Goal: Transaction & Acquisition: Purchase product/service

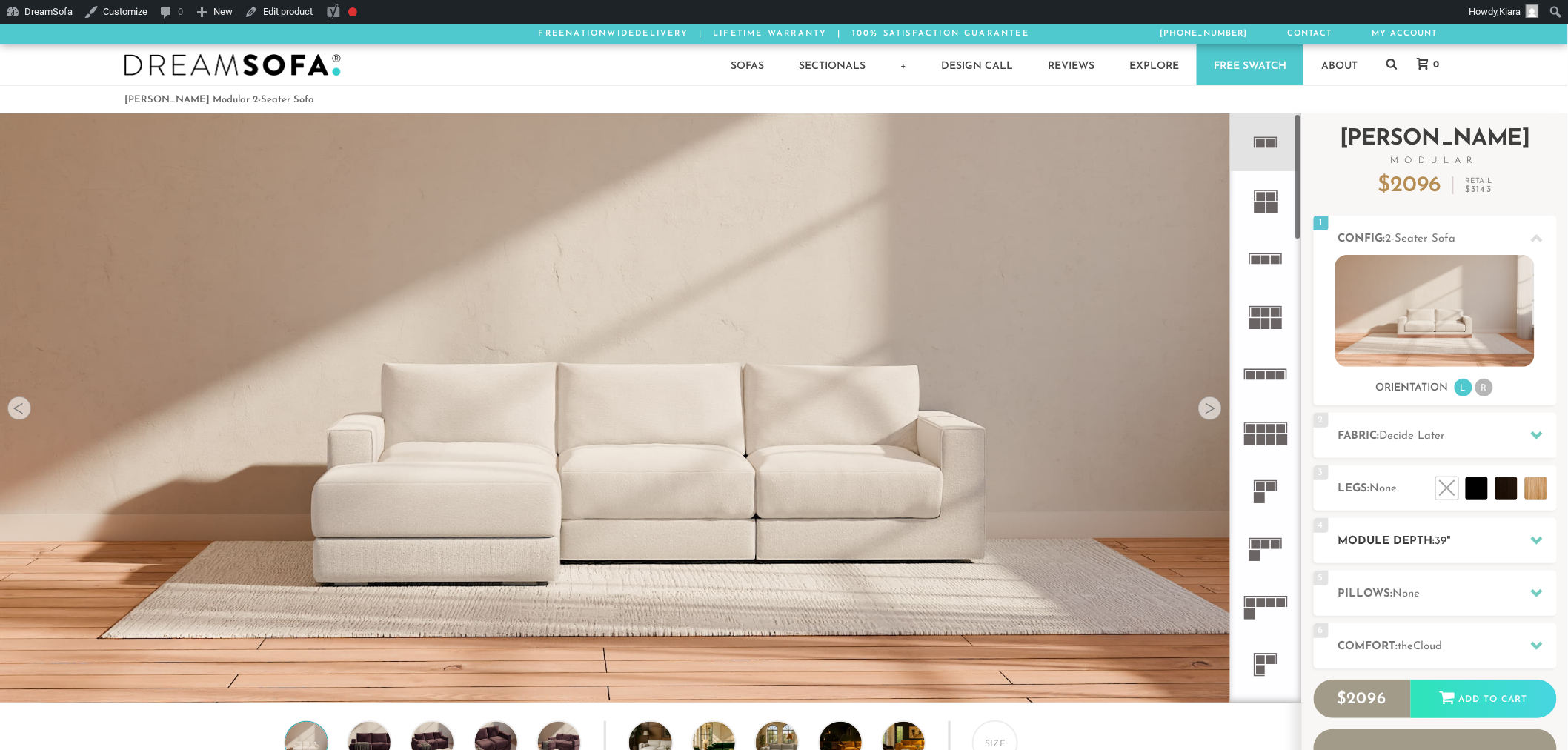
scroll to position [17866, 1556]
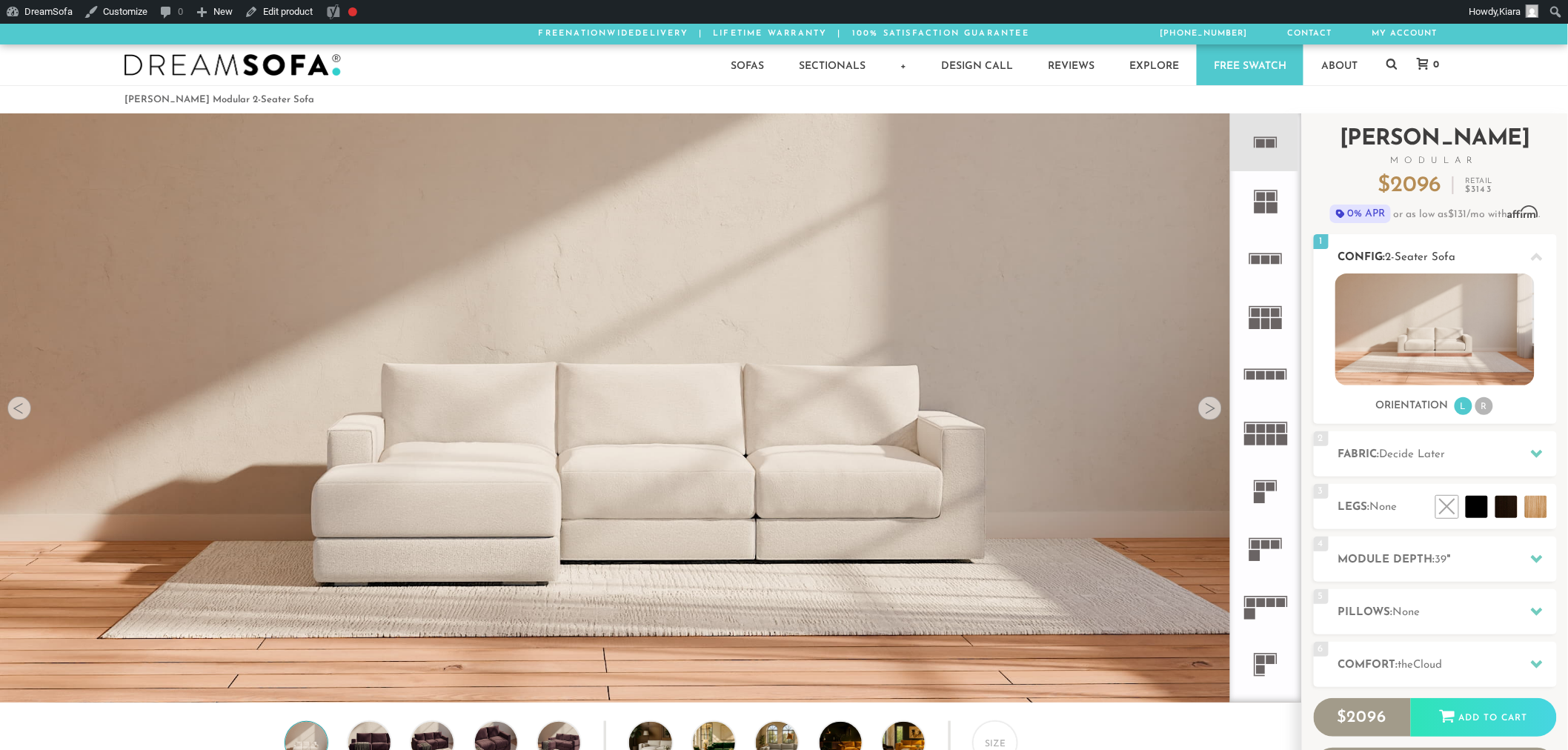
click at [1531, 251] on div at bounding box center [1536, 256] width 31 height 30
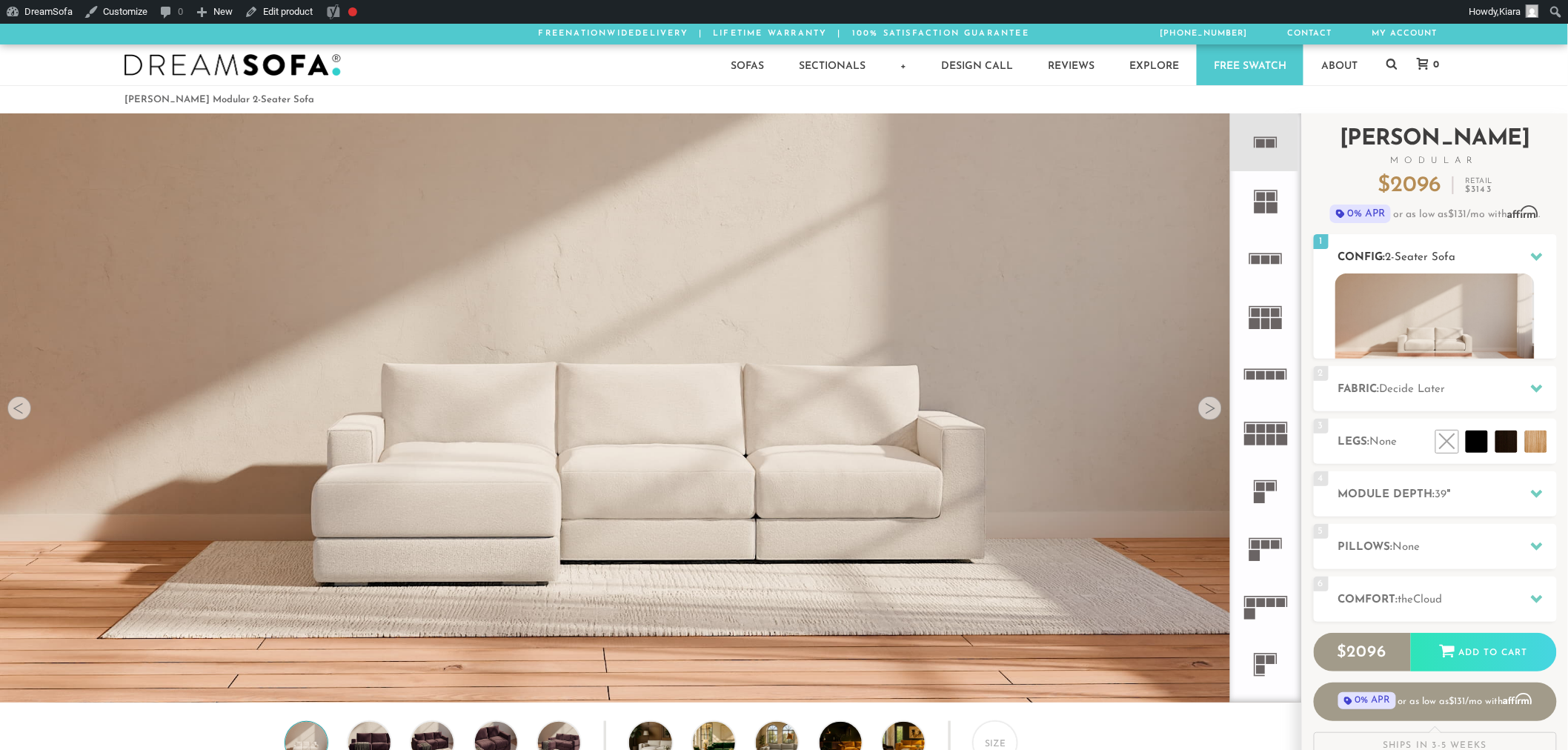
click at [1531, 251] on icon at bounding box center [1537, 256] width 12 height 12
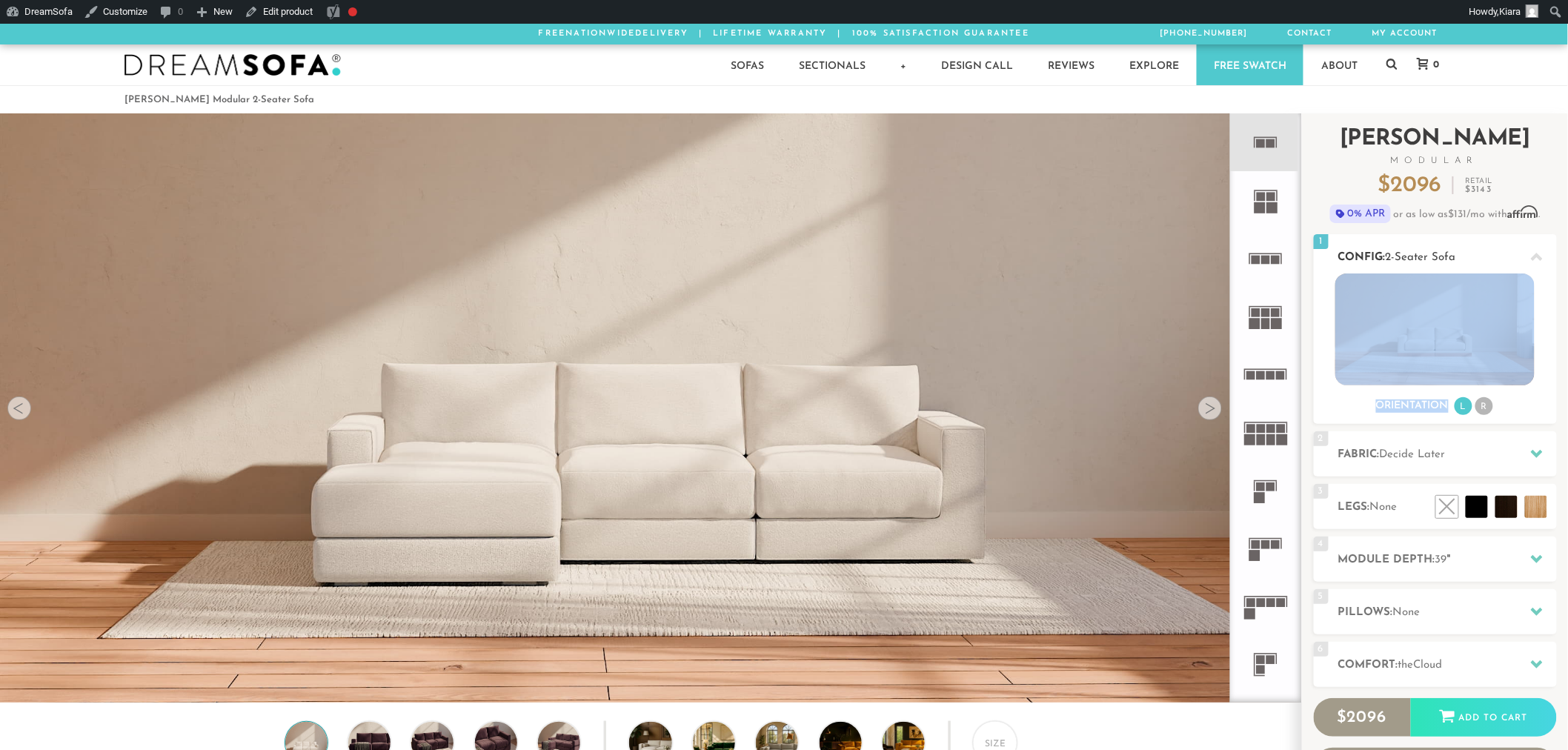
click at [1499, 323] on img at bounding box center [1435, 329] width 200 height 112
click at [1480, 353] on img at bounding box center [1435, 329] width 200 height 112
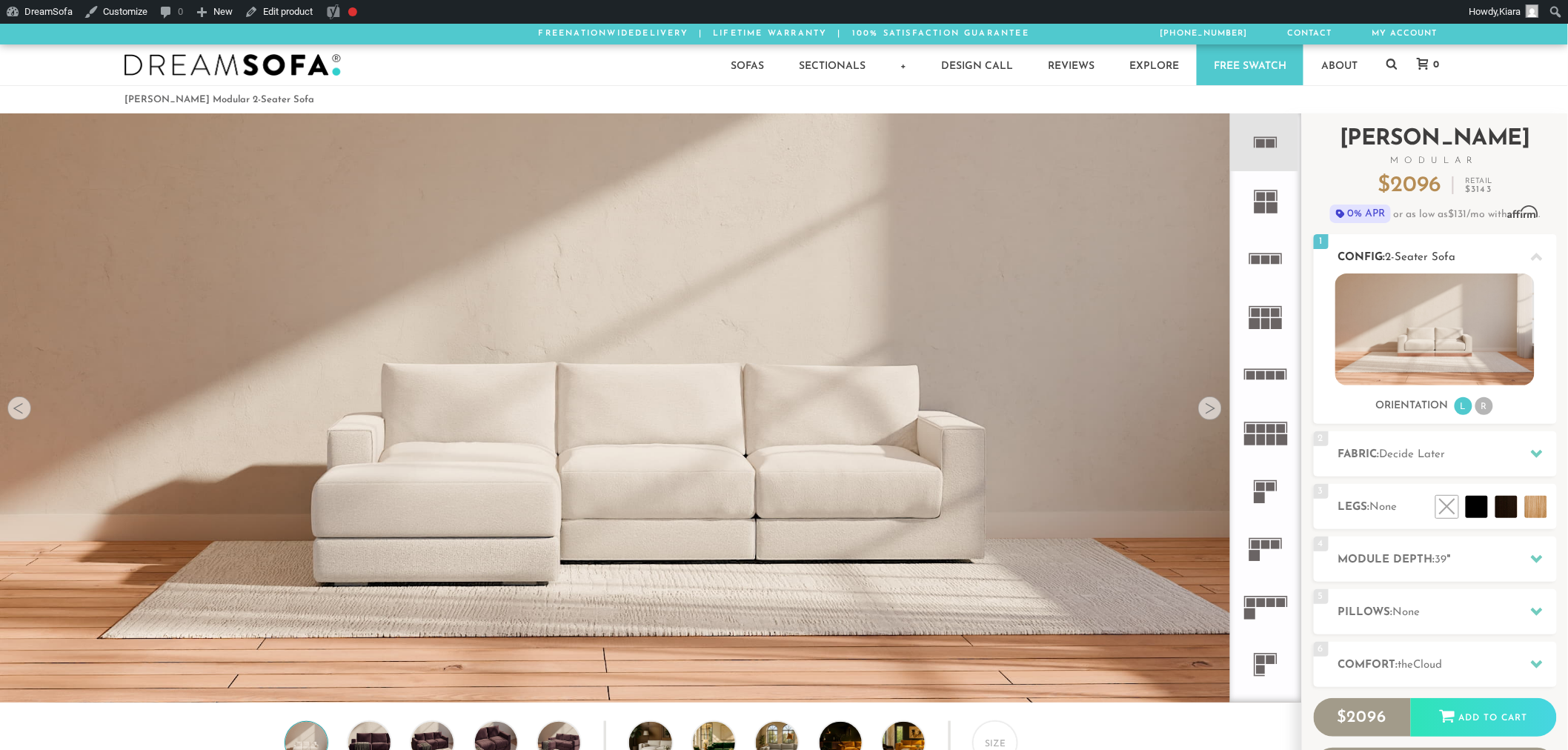
click at [1494, 403] on div "Orientation L R" at bounding box center [1435, 406] width 243 height 20
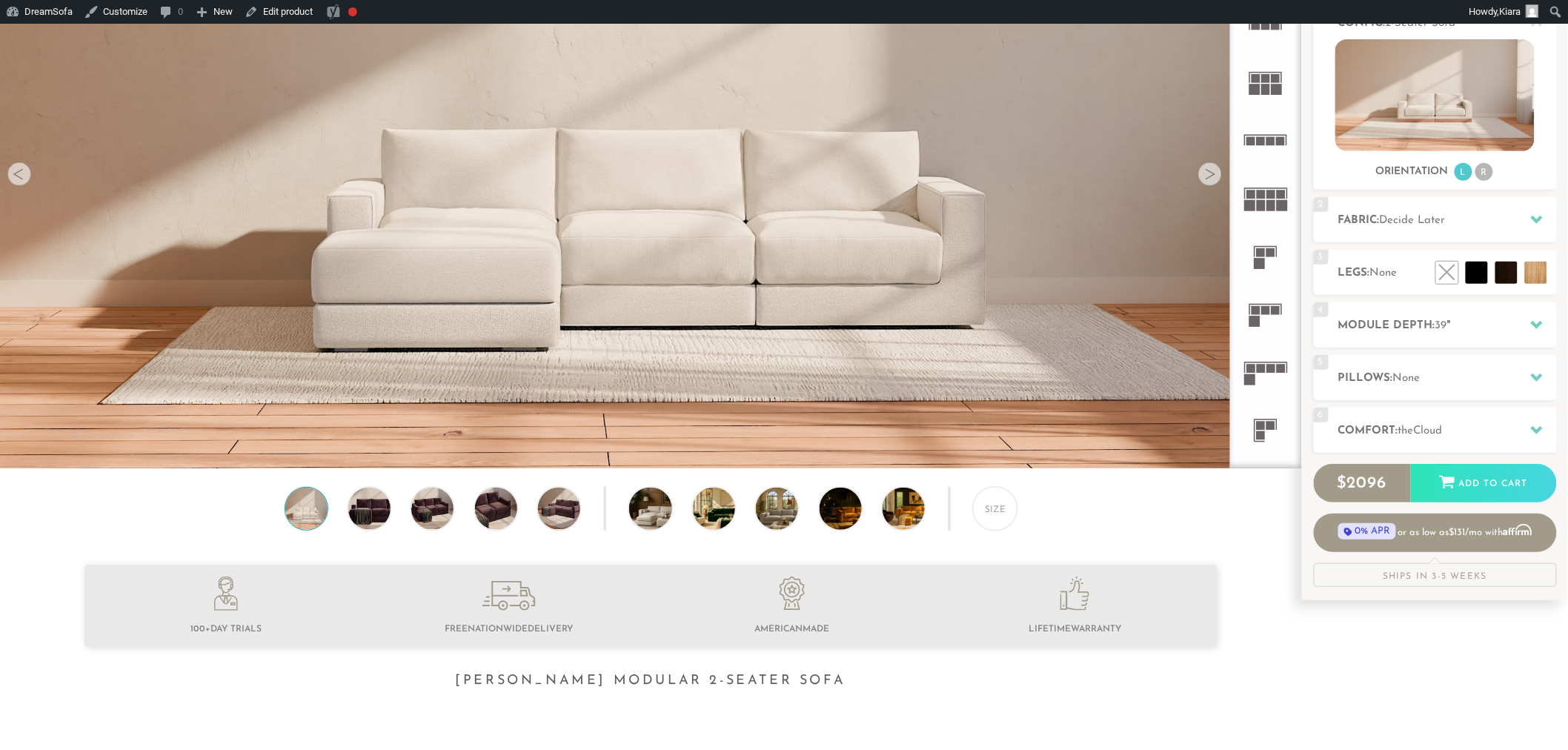
scroll to position [0, 0]
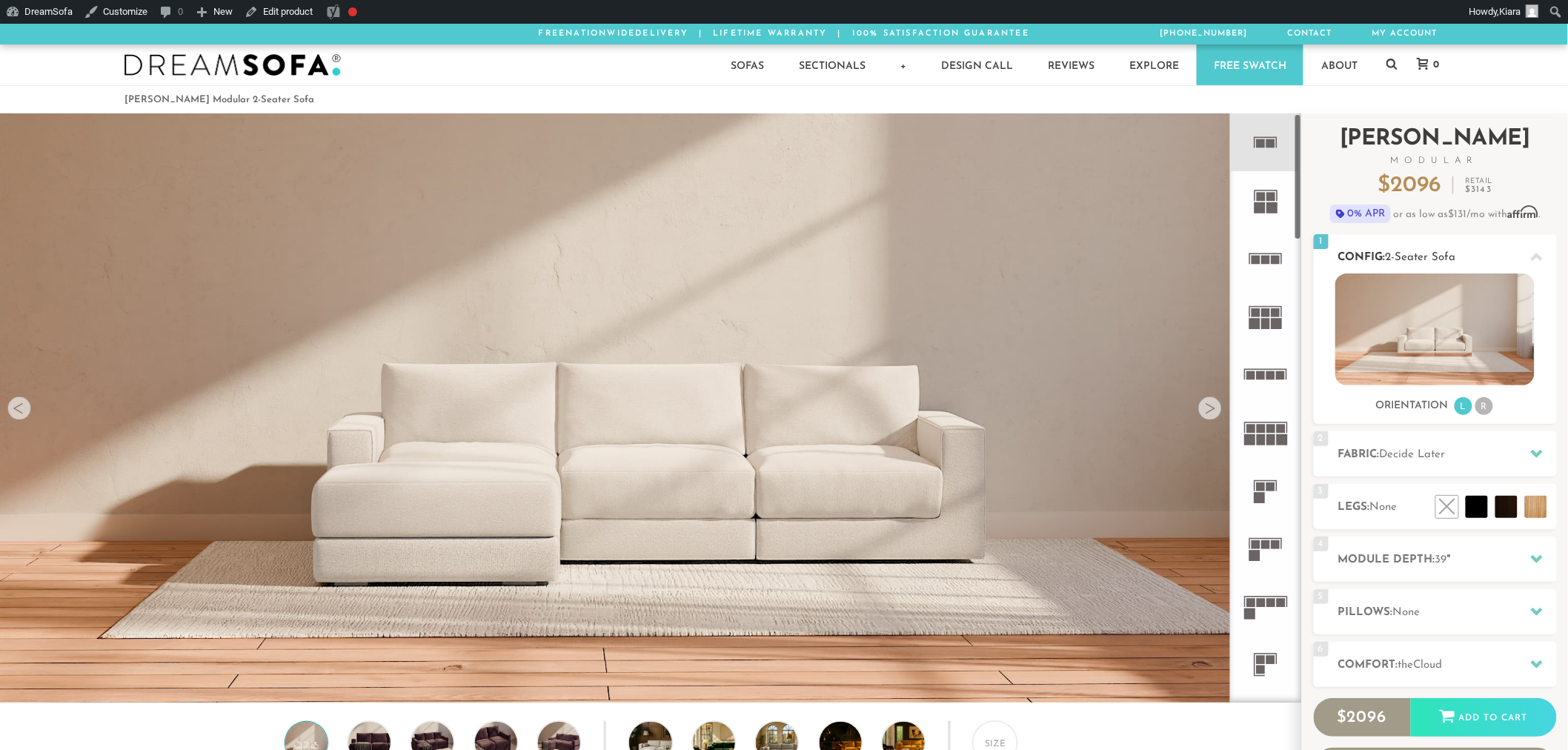
click at [1436, 330] on img at bounding box center [1435, 329] width 200 height 112
click at [1257, 129] on icon at bounding box center [1265, 142] width 58 height 58
click at [1258, 194] on rect at bounding box center [1261, 196] width 9 height 9
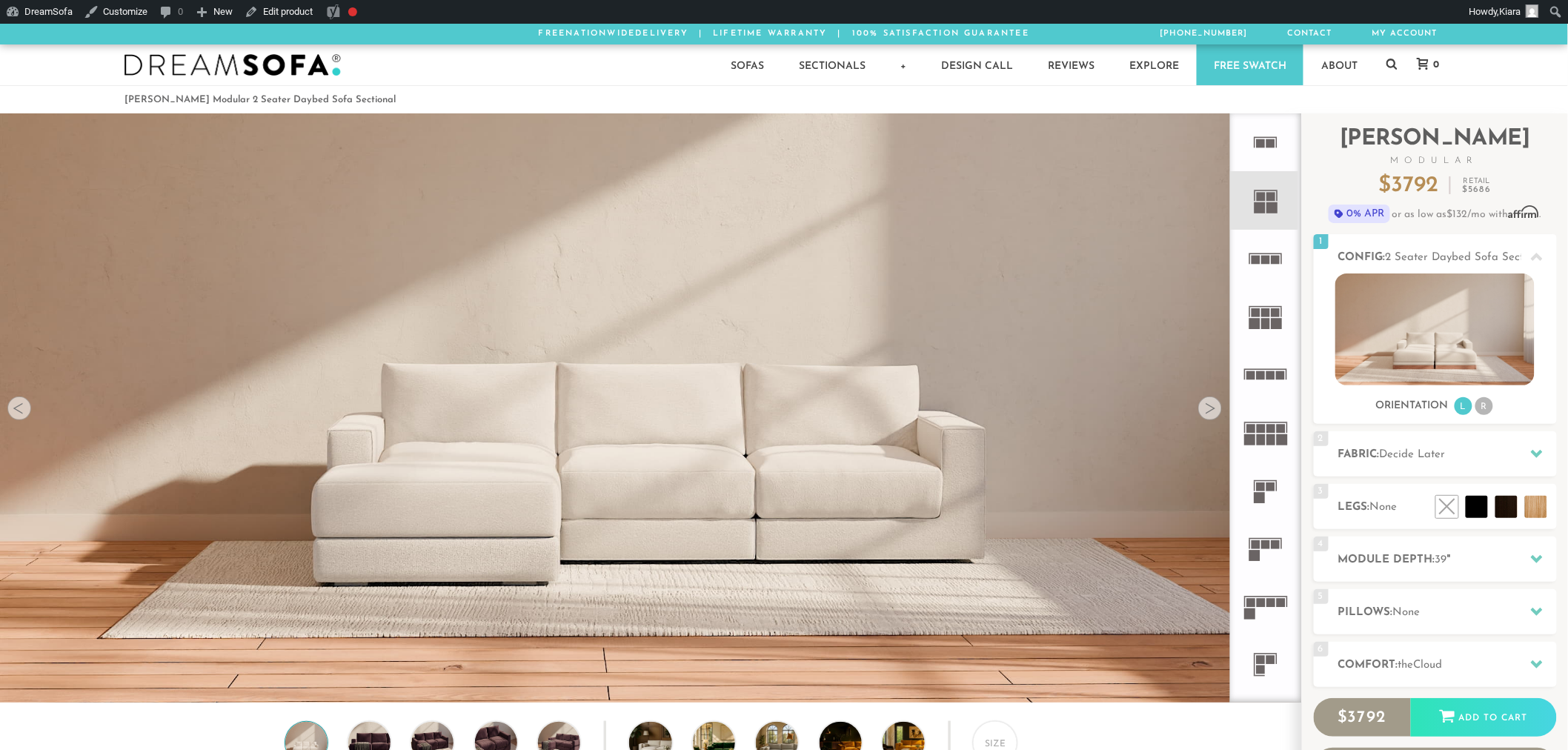
click at [1261, 137] on rect at bounding box center [1265, 138] width 23 height 2
